Goal: Navigation & Orientation: Find specific page/section

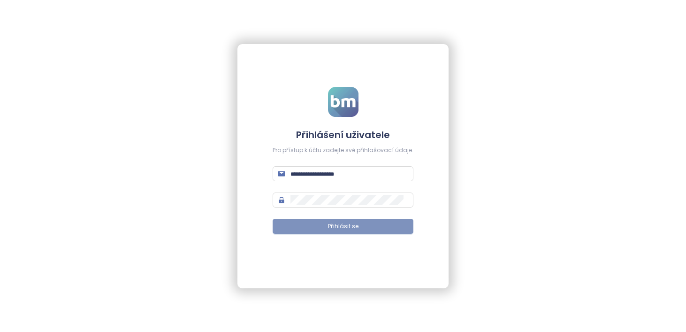
type input "**********"
click at [350, 231] on button "Přihlásit se" at bounding box center [343, 226] width 141 height 15
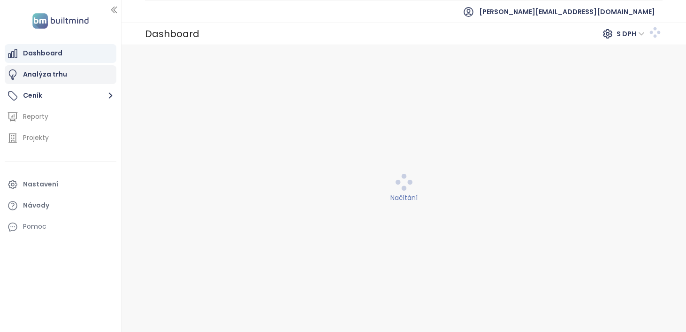
click at [94, 79] on div "Analýza trhu" at bounding box center [61, 74] width 112 height 19
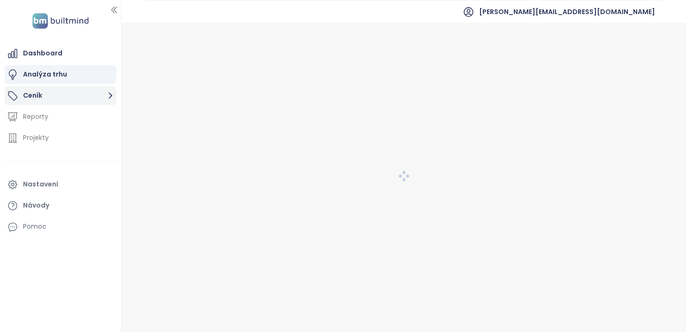
click at [90, 99] on button "Ceník" at bounding box center [61, 95] width 112 height 19
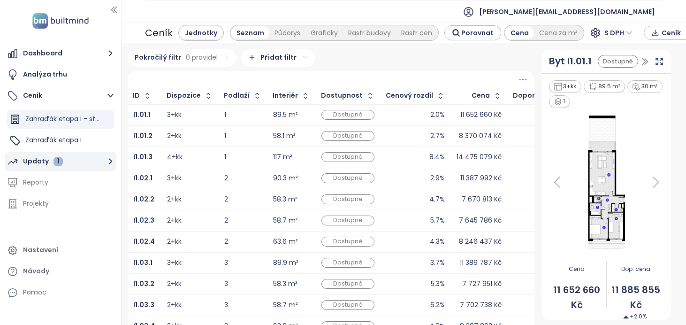
click at [60, 156] on div "Updaty 1" at bounding box center [43, 161] width 40 height 12
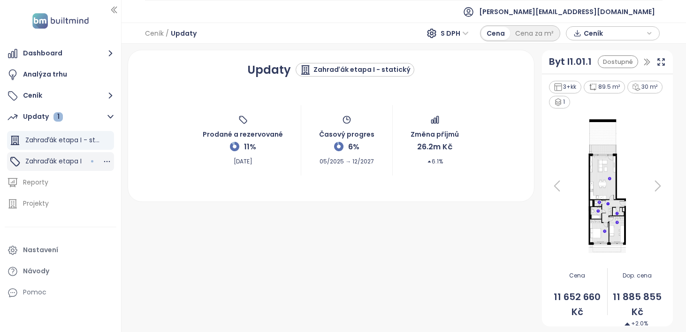
click at [67, 162] on span "Zahraďák etapa I" at bounding box center [53, 160] width 56 height 9
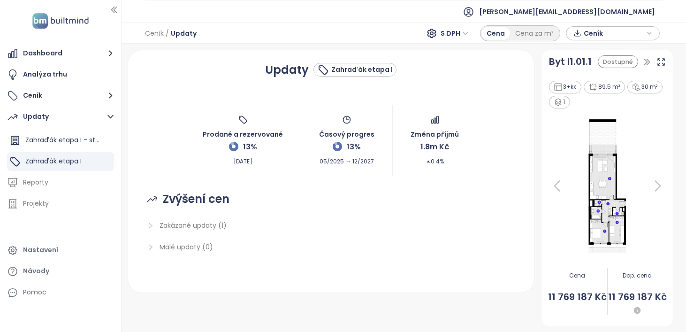
click at [151, 226] on icon "right" at bounding box center [150, 225] width 4 height 6
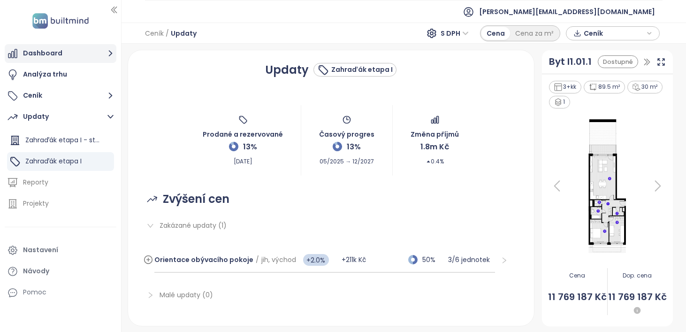
click at [45, 60] on button "Dashboard" at bounding box center [61, 53] width 112 height 19
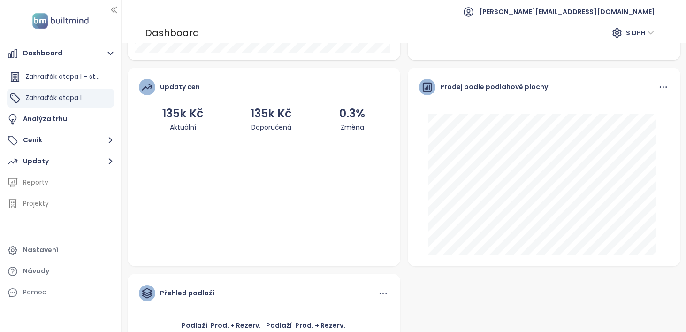
scroll to position [518, 0]
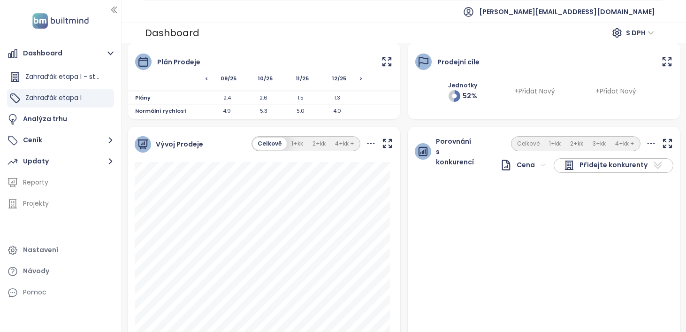
scroll to position [0, 0]
